Goal: Book appointment/travel/reservation

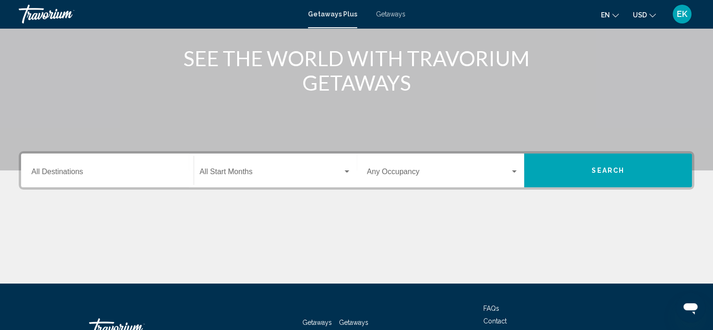
scroll to position [85, 0]
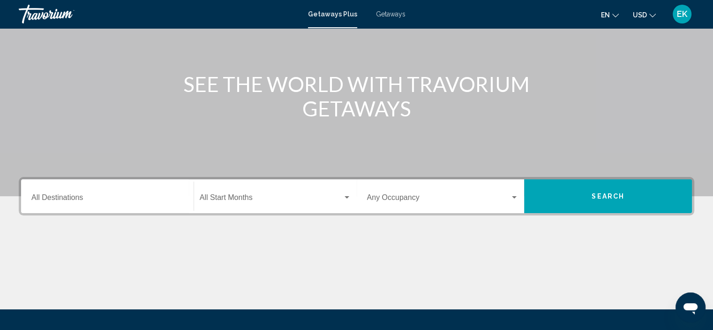
click at [189, 199] on div "Start Month All Start Months" at bounding box center [273, 196] width 168 height 34
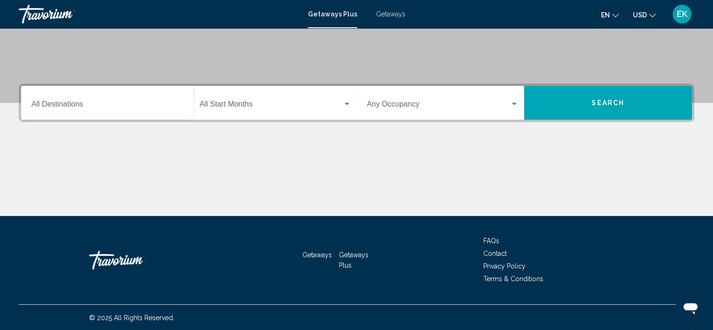
scroll to position [179, 0]
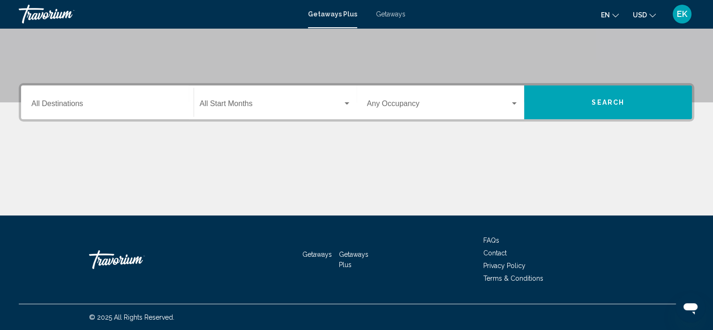
click at [345, 101] on div "Search widget" at bounding box center [347, 104] width 8 height 8
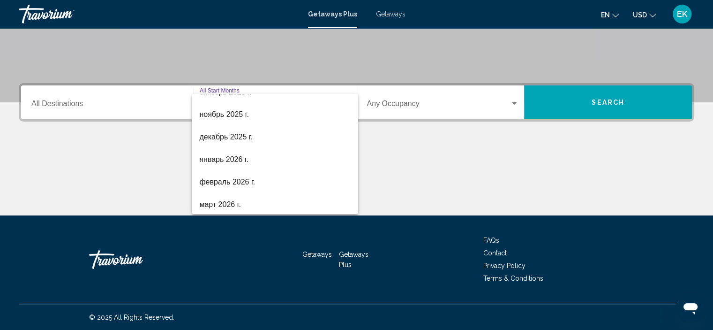
scroll to position [86, 0]
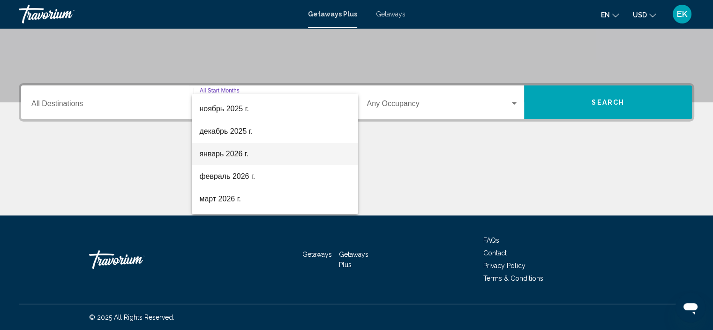
click at [223, 153] on span "январь 2026 г." at bounding box center [274, 154] width 151 height 23
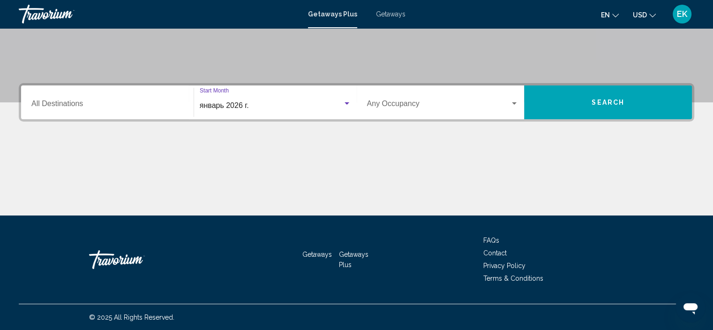
click at [512, 102] on div "Search widget" at bounding box center [514, 103] width 5 height 2
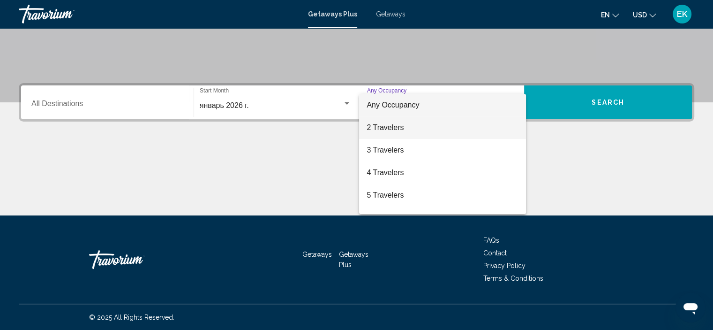
click at [403, 128] on span "2 Travelers" at bounding box center [443, 127] width 152 height 23
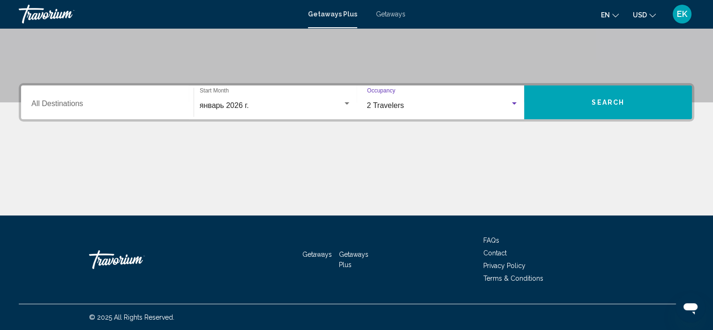
click at [600, 102] on span "Search" at bounding box center [608, 103] width 33 height 8
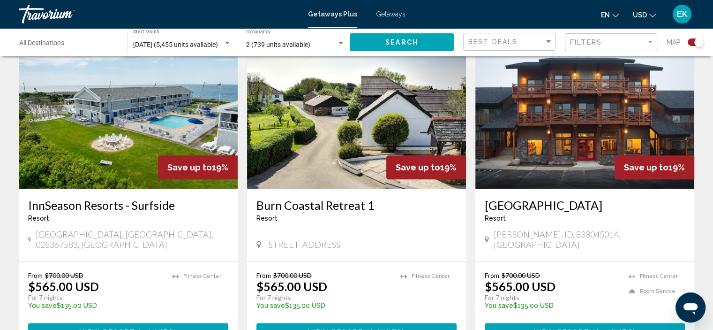
scroll to position [1047, 0]
